Goal: Information Seeking & Learning: Learn about a topic

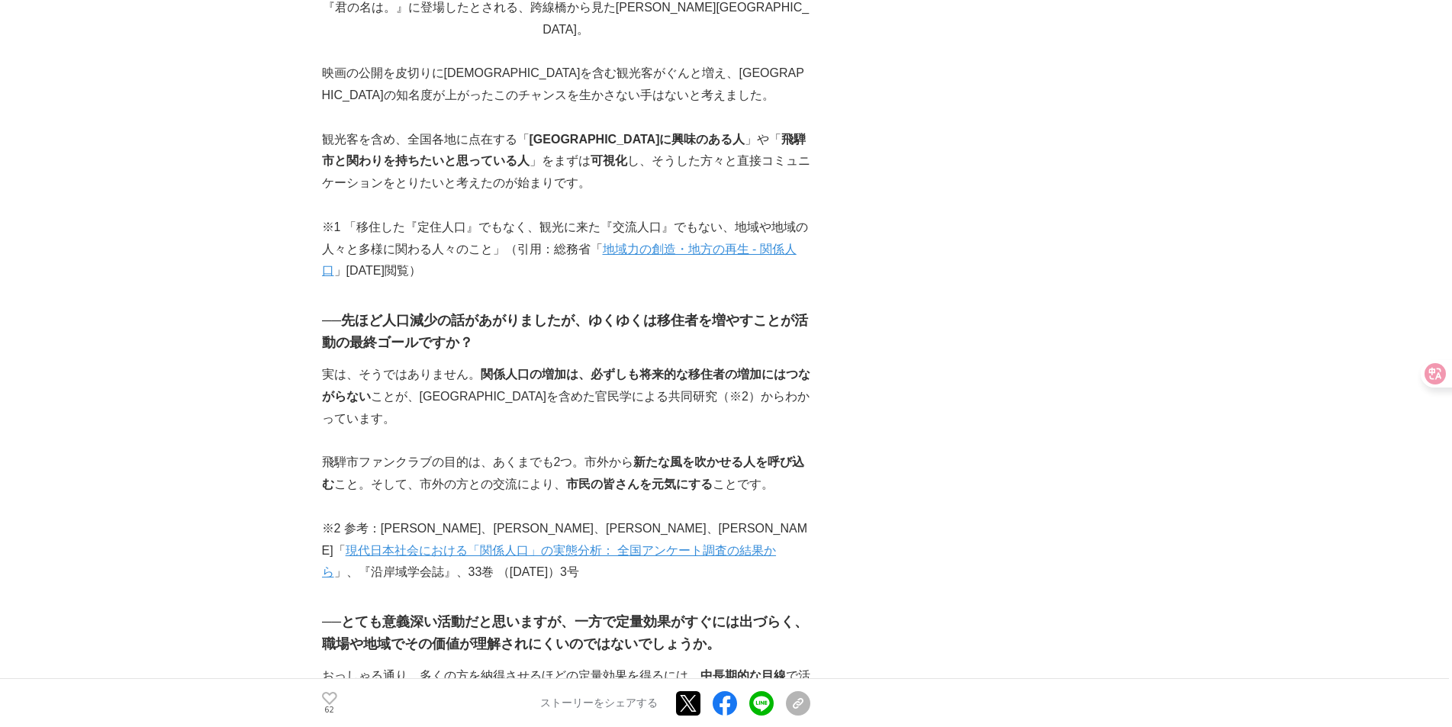
scroll to position [2060, 0]
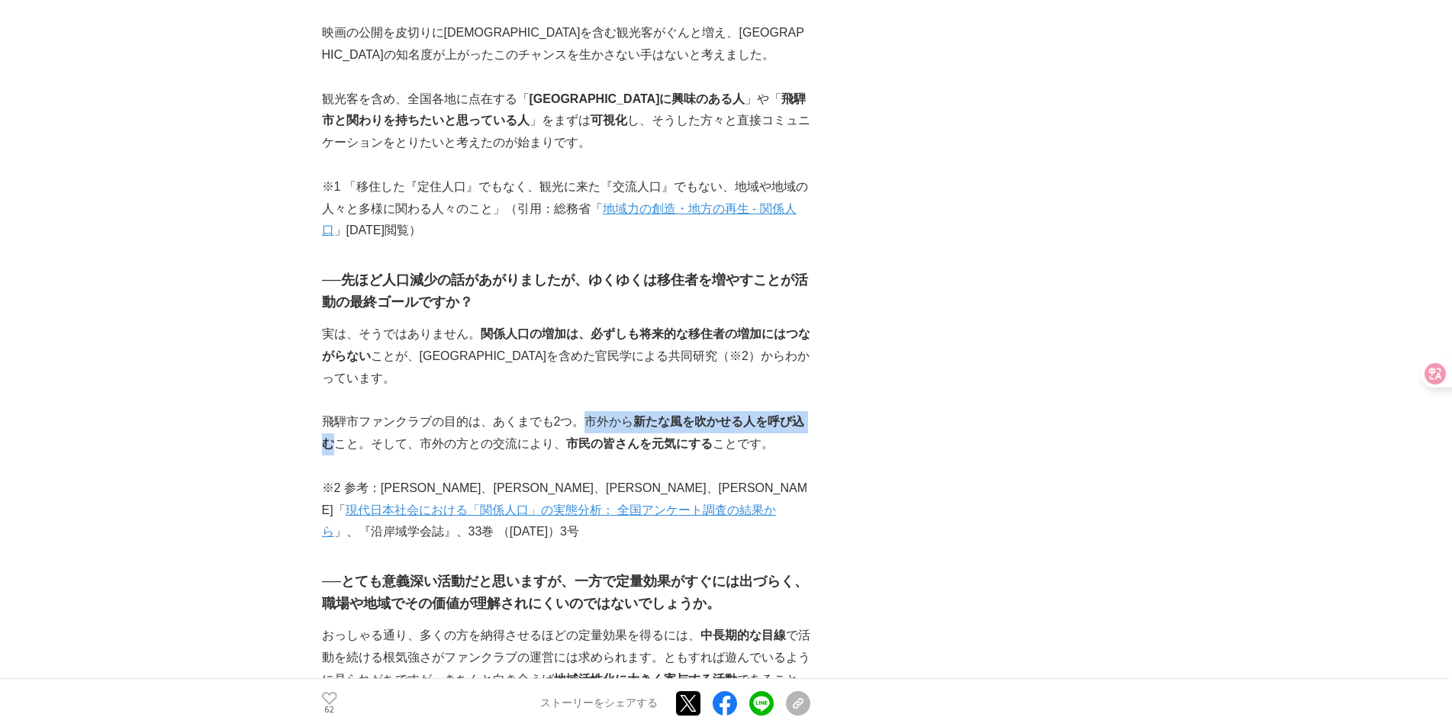
drag, startPoint x: 335, startPoint y: 334, endPoint x: 586, endPoint y: 308, distance: 252.3
click at [586, 411] on p "飛騨市ファンクラブの目的は、あくまでも2つ。市外から 新たな風を吹かせる人を呼び込む こと。そして、市外の方との交流により、 市民の皆さんを元気にする ことで…" at bounding box center [566, 433] width 488 height 44
copy p "市外から 新たな風を吹かせる人を呼び込む"
click at [551, 411] on p "飛騨市ファンクラブの目的は、あくまでも2つ。市外から 新たな風を吹かせる人を呼び込む こと。そして、市外の方との交流により、 市民の皆さんを元気にする ことで…" at bounding box center [566, 433] width 488 height 44
drag, startPoint x: 568, startPoint y: 335, endPoint x: 708, endPoint y: 341, distance: 140.5
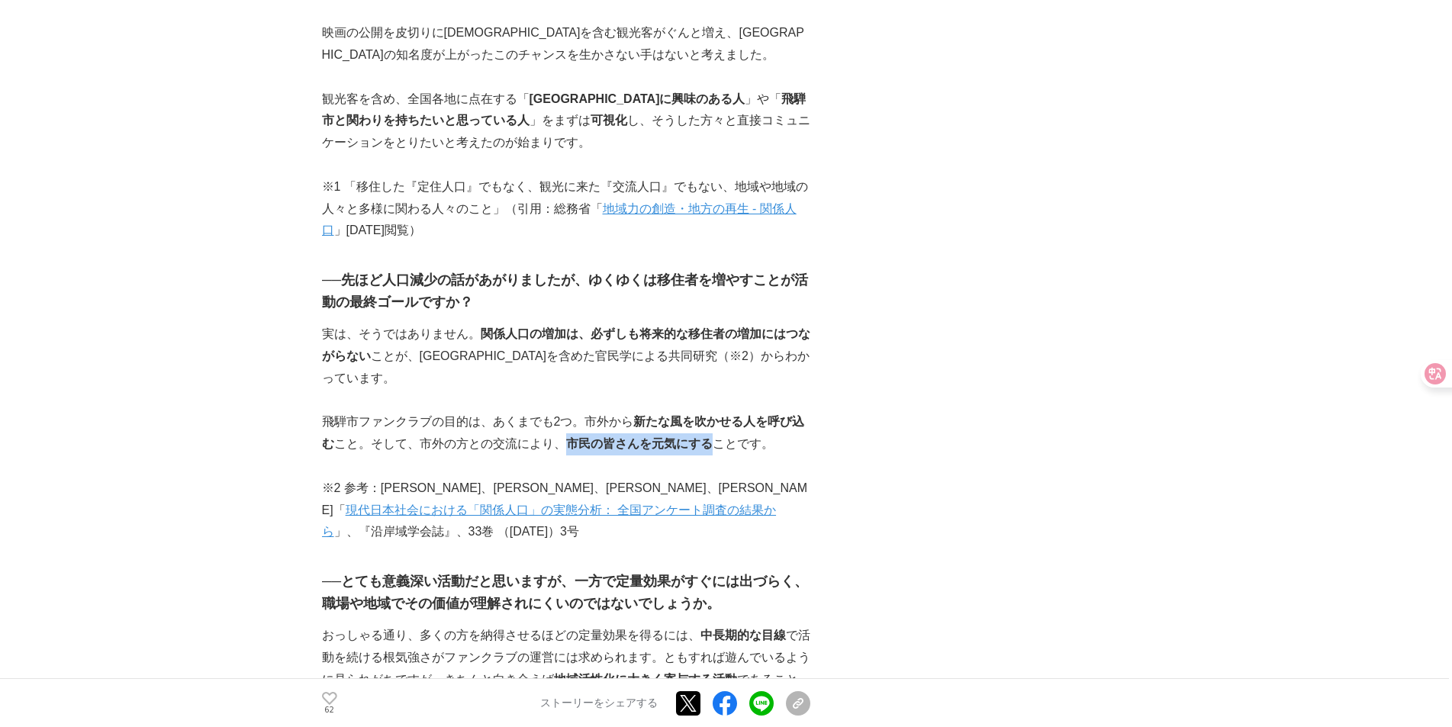
click at [708, 437] on strong "市民の皆さんを元気にする" at bounding box center [639, 443] width 146 height 13
copy strong "市民の皆さんを元気にする"
drag, startPoint x: 582, startPoint y: 368, endPoint x: 385, endPoint y: 363, distance: 196.9
click at [576, 478] on p "※2 参考：[PERSON_NAME]、[PERSON_NAME]、[PERSON_NAME]、[PERSON_NAME]「 現代日本社会における「関係人口」…" at bounding box center [566, 511] width 488 height 66
drag, startPoint x: 417, startPoint y: 333, endPoint x: 710, endPoint y: 333, distance: 293.7
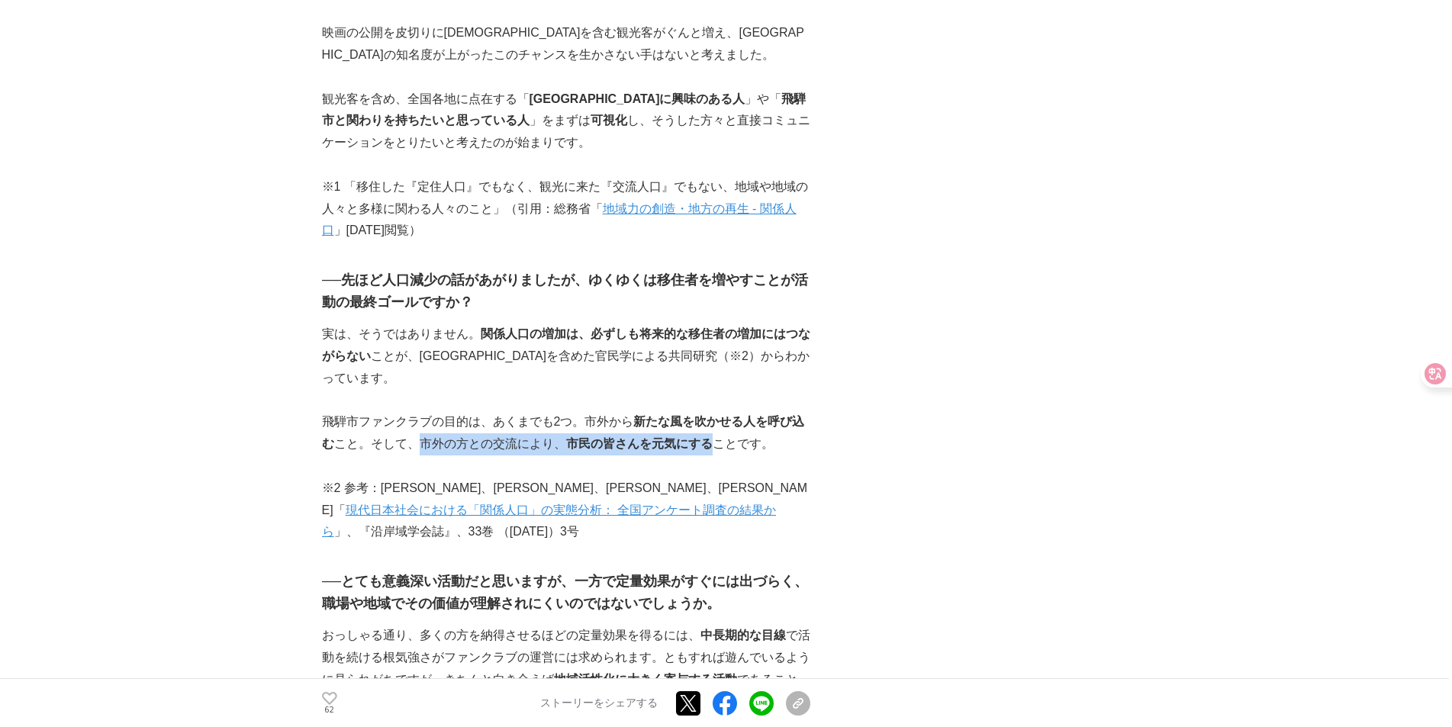
click at [710, 411] on p "飛騨市ファンクラブの目的は、あくまでも2つ。市外から 新たな風を吹かせる人を呼び込む こと。そして、市外の方との交流により、 市民の皆さんを元気にする ことで…" at bounding box center [566, 433] width 488 height 44
copy p "市外の方との交流により、 市民の皆さんを元気にする"
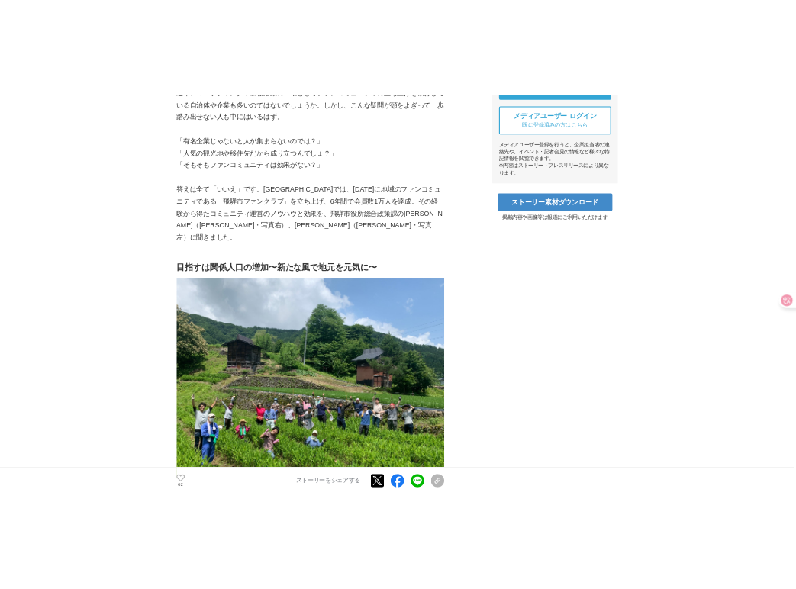
scroll to position [687, 0]
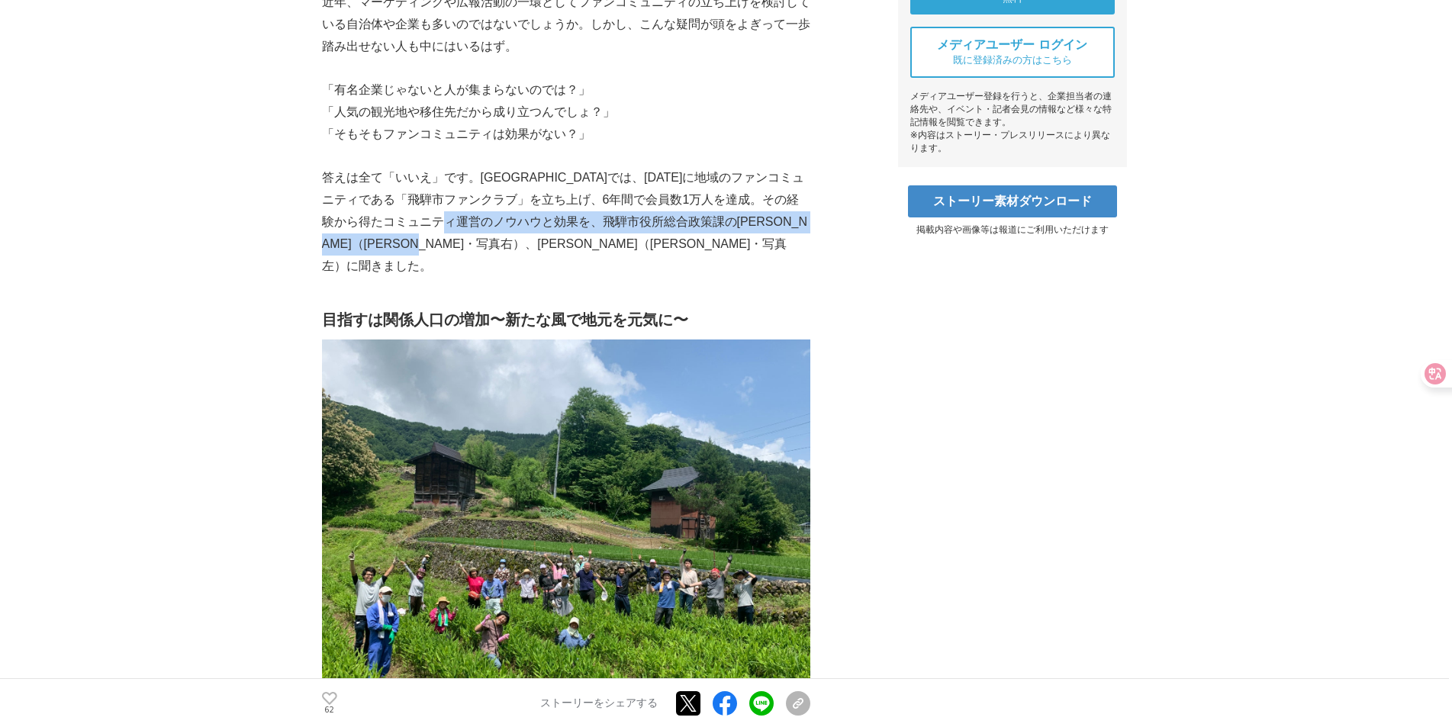
drag, startPoint x: 595, startPoint y: 249, endPoint x: 531, endPoint y: 221, distance: 70.0
click at [531, 221] on p "答えは全て「いいえ」です。[GEOGRAPHIC_DATA]では、[DATE]に地域のファンコミュニティである「飛騨市ファンクラブ」を立ち上げ、6年間で会員数…" at bounding box center [566, 222] width 488 height 110
copy p "飛騨市役所総合政策課の[PERSON_NAME]（[PERSON_NAME]・[PERSON_NAME]）、[PERSON_NAME]（[PERSON_NAM…"
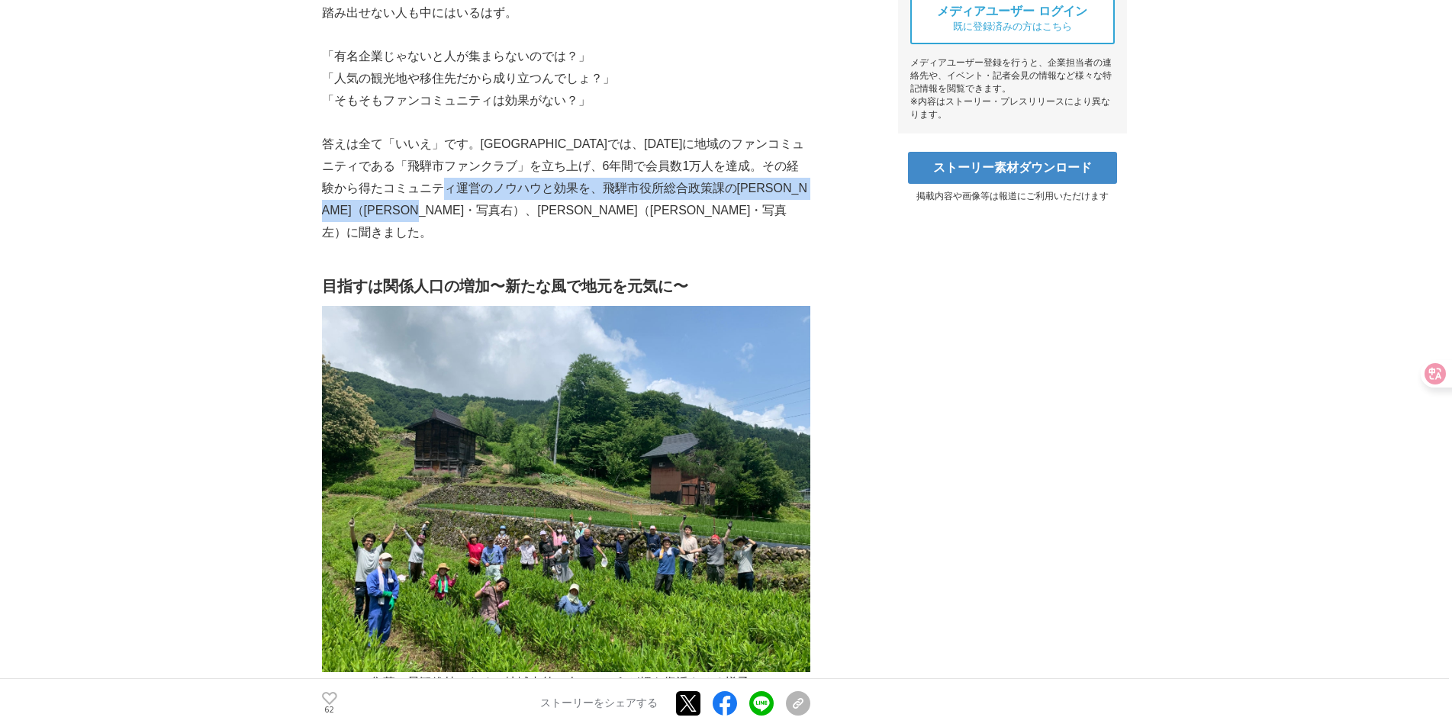
scroll to position [375, 0]
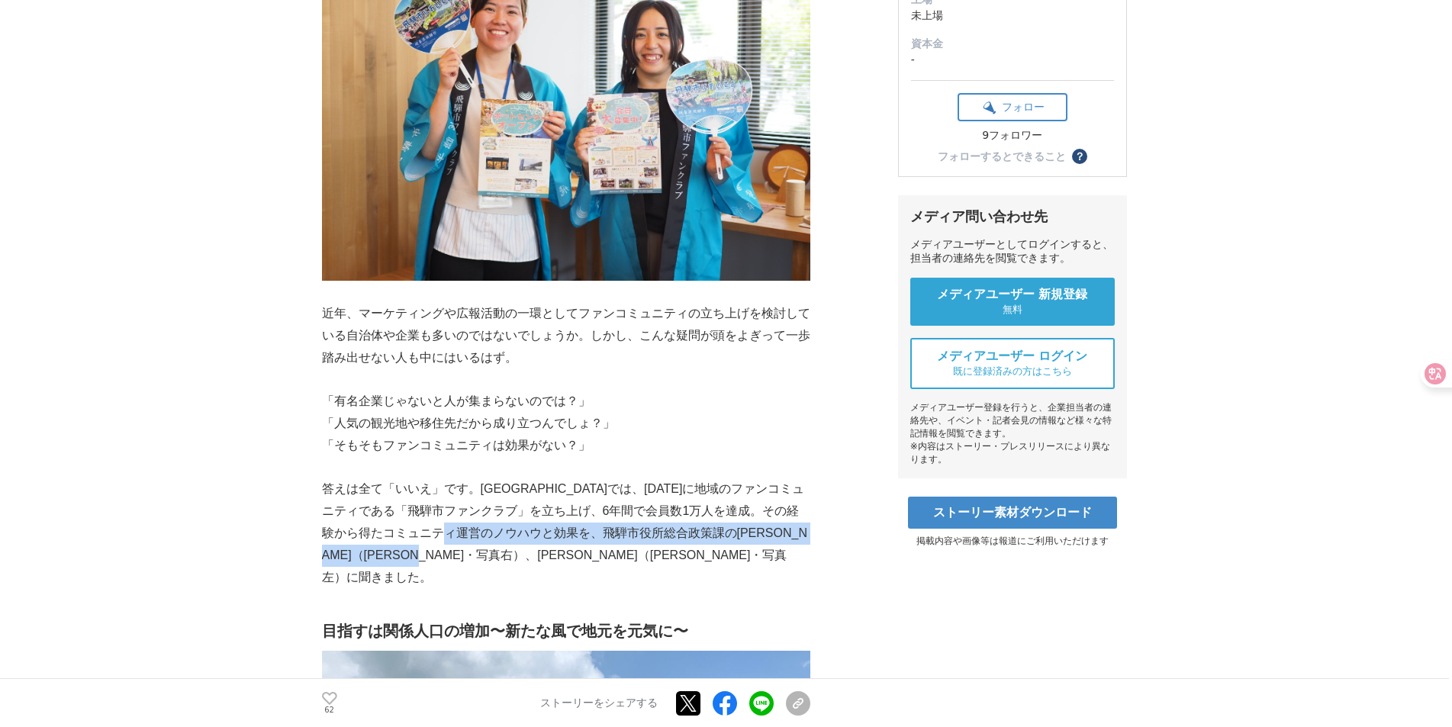
click at [722, 523] on p "答えは全て「いいえ」です。[GEOGRAPHIC_DATA]では、[DATE]に地域のファンコミュニティである「飛騨市ファンクラブ」を立ち上げ、6年間で会員数…" at bounding box center [566, 533] width 488 height 110
drag, startPoint x: 404, startPoint y: 553, endPoint x: 425, endPoint y: 553, distance: 20.6
click at [425, 553] on p "答えは全て「いいえ」です。[GEOGRAPHIC_DATA]では、[DATE]に地域のファンコミュニティである「飛騨市ファンクラブ」を立ち上げ、6年間で会員数…" at bounding box center [566, 533] width 488 height 110
copy p "[PERSON_NAME]"
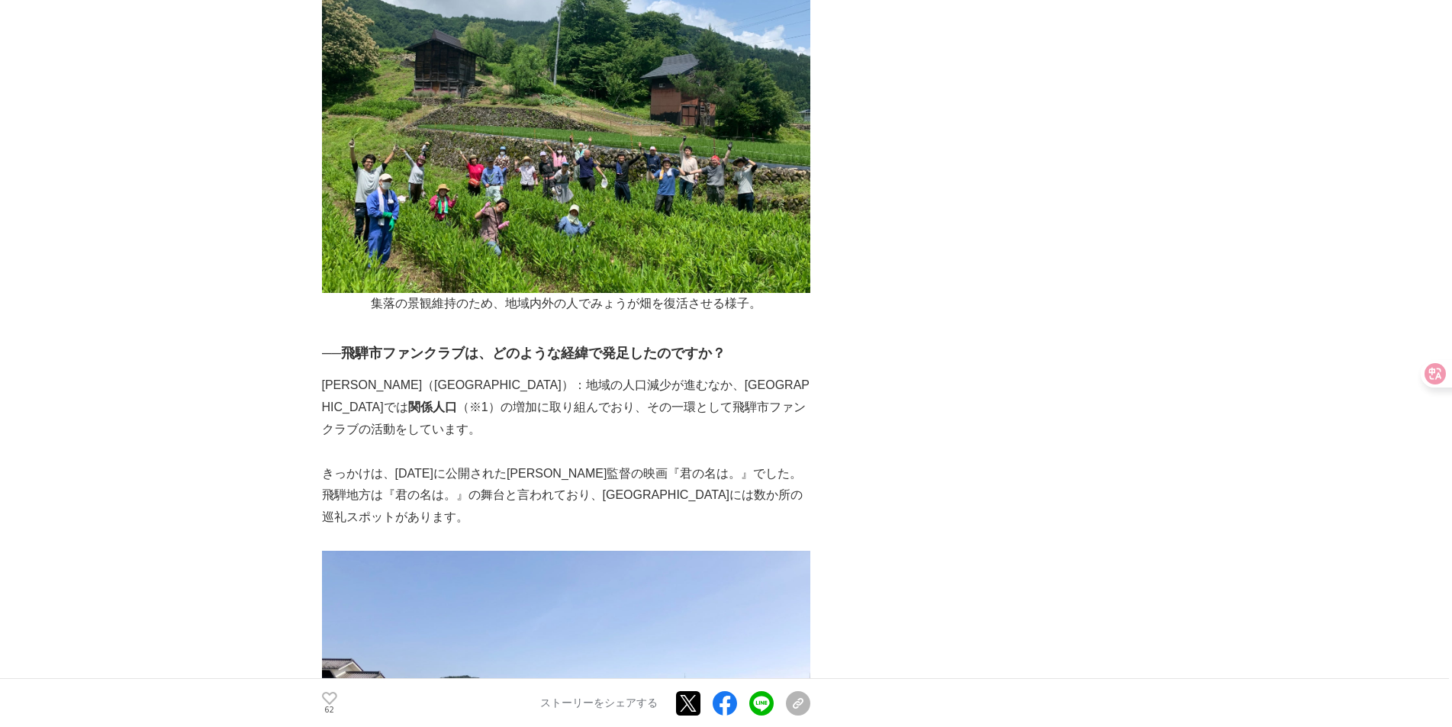
scroll to position [567, 0]
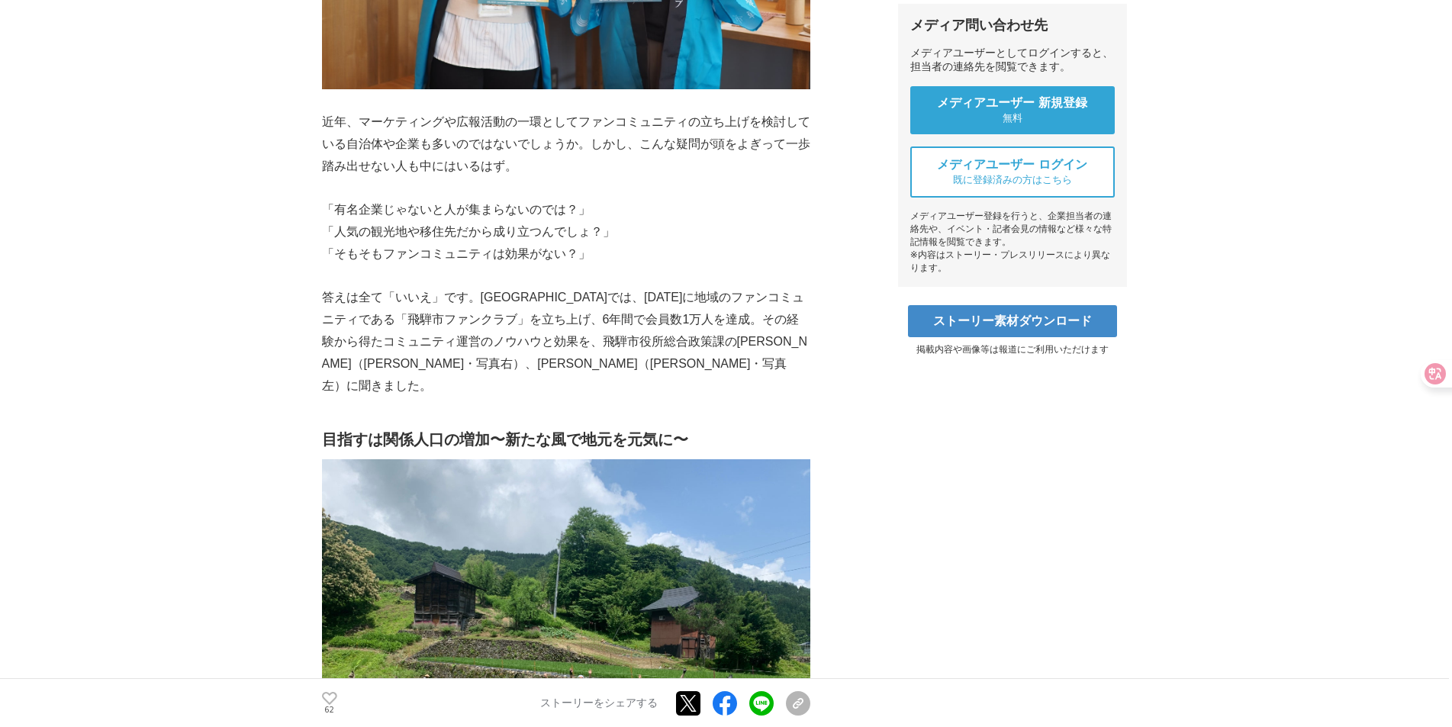
click at [722, 362] on p "答えは全て「いいえ」です。[GEOGRAPHIC_DATA]では、[DATE]に地域のファンコミュニティである「飛騨市ファンクラブ」を立ち上げ、6年間で会員数…" at bounding box center [566, 342] width 488 height 110
drag, startPoint x: 667, startPoint y: 344, endPoint x: 711, endPoint y: 344, distance: 43.5
click at [711, 344] on p "答えは全て「いいえ」です。[GEOGRAPHIC_DATA]では、[DATE]に地域のファンコミュニティである「飛騨市ファンクラブ」を立ち上げ、6年間で会員数…" at bounding box center [566, 342] width 488 height 110
copy p "[PERSON_NAME]"
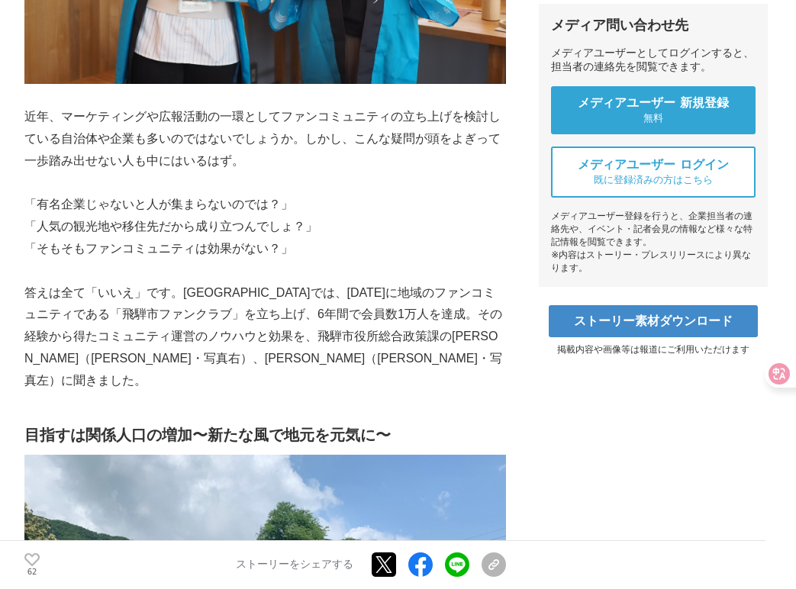
click at [321, 313] on p "答えは全て「いいえ」です。[GEOGRAPHIC_DATA]では、[DATE]に地域のファンコミュニティである「飛騨市ファンクラブ」を立ち上げ、6年間で会員数…" at bounding box center [264, 337] width 481 height 110
drag, startPoint x: 208, startPoint y: 342, endPoint x: 327, endPoint y: 342, distance: 119.0
click at [327, 342] on p "答えは全て「いいえ」です。[GEOGRAPHIC_DATA]では、[DATE]に地域のファンコミュニティである「飛騨市ファンクラブ」を立ち上げ、6年間で会員数…" at bounding box center [264, 337] width 481 height 110
copy p "飛騨市役所総合政策課"
